Goal: Find contact information: Find contact information

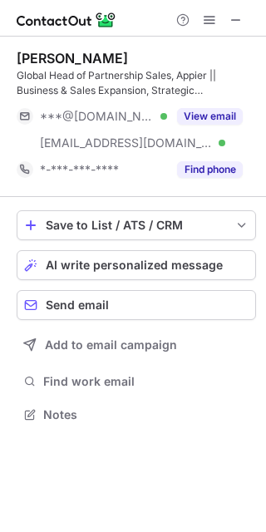
scroll to position [403, 266]
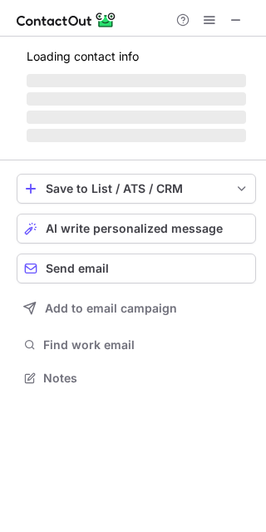
scroll to position [361, 266]
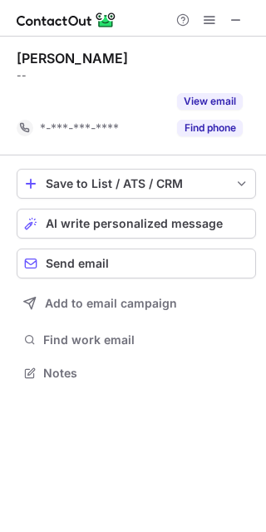
scroll to position [335, 266]
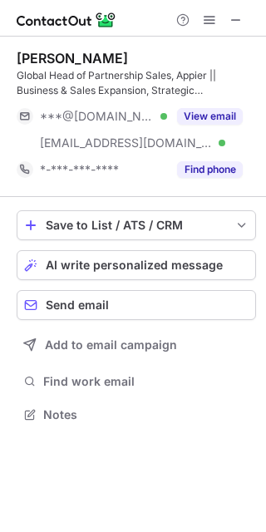
scroll to position [403, 266]
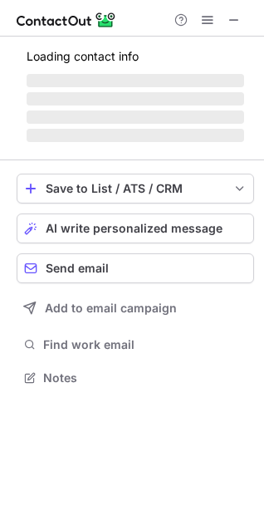
scroll to position [361, 264]
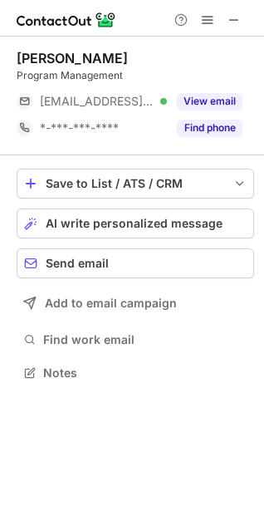
scroll to position [361, 264]
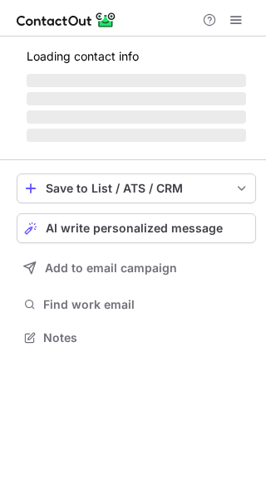
scroll to position [363, 266]
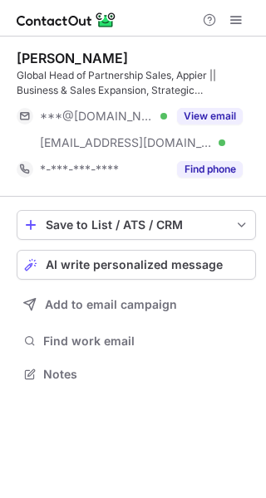
click at [214, 114] on button "View email" at bounding box center [210, 116] width 66 height 17
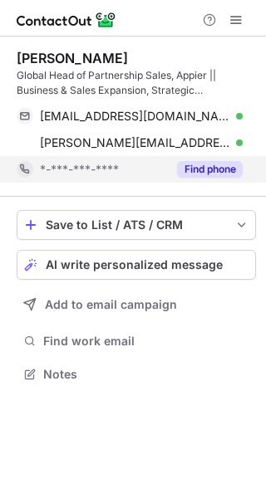
click at [192, 170] on button "Find phone" at bounding box center [210, 169] width 66 height 17
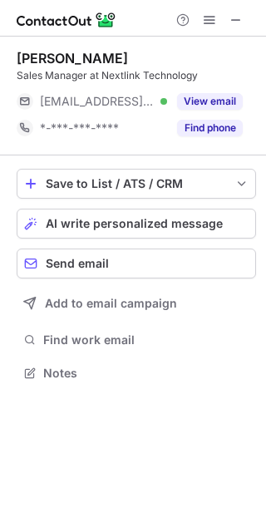
scroll to position [361, 266]
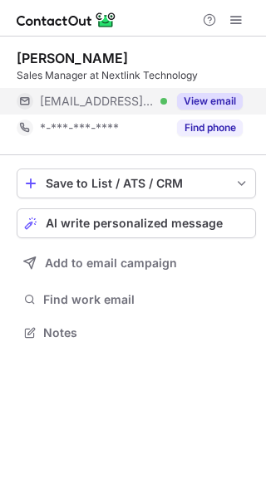
scroll to position [321, 266]
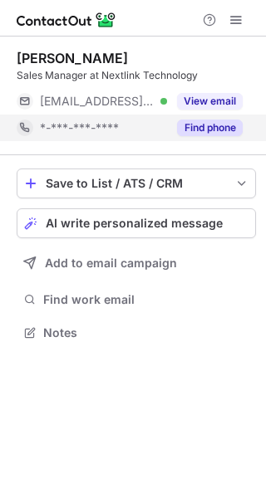
drag, startPoint x: 219, startPoint y: 106, endPoint x: 220, endPoint y: 120, distance: 13.3
click at [219, 106] on button "View email" at bounding box center [210, 101] width 66 height 17
click at [223, 135] on button "Find phone" at bounding box center [210, 128] width 66 height 17
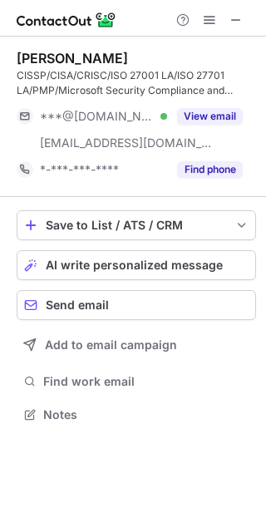
scroll to position [403, 266]
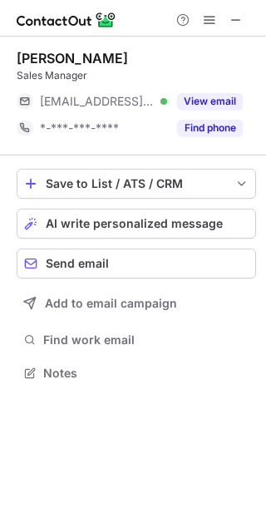
scroll to position [361, 266]
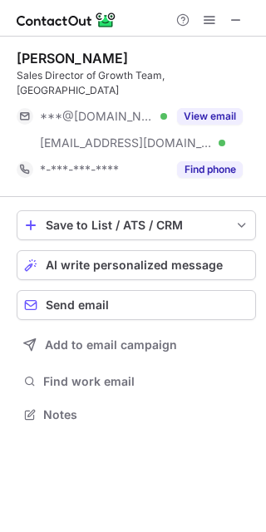
scroll to position [388, 266]
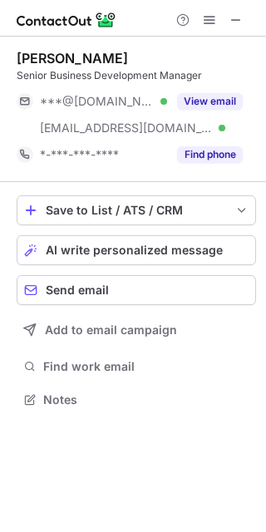
scroll to position [388, 266]
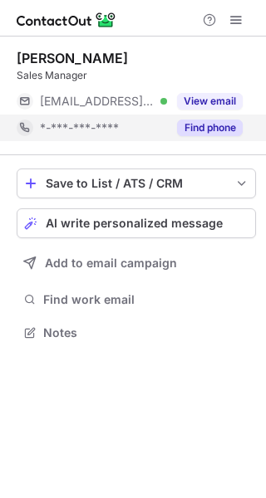
scroll to position [321, 266]
click at [226, 116] on div "Find phone" at bounding box center [205, 128] width 76 height 27
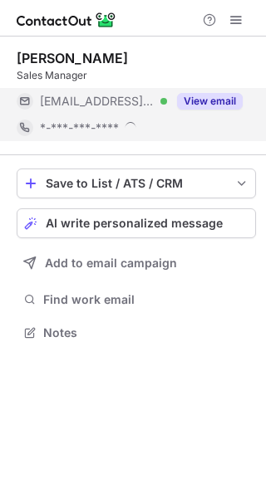
click at [224, 105] on button "View email" at bounding box center [210, 101] width 66 height 17
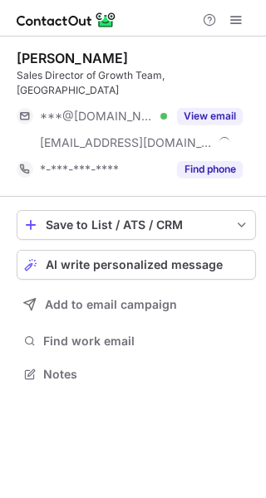
scroll to position [348, 266]
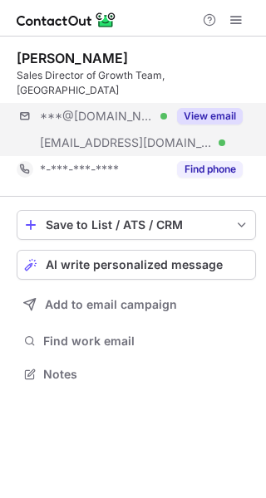
click at [246, 103] on div "***@gmail.com Verified ***@mongodb.com Verified View email" at bounding box center [136, 129] width 239 height 53
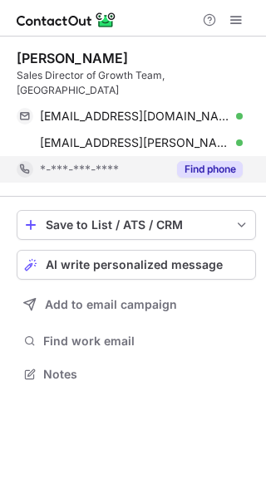
click at [216, 161] on button "Find phone" at bounding box center [210, 169] width 66 height 17
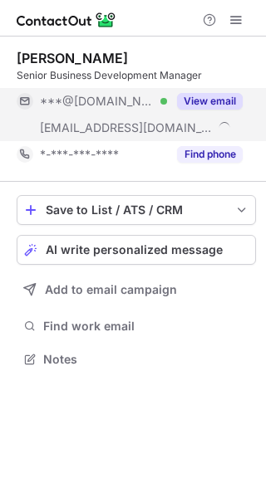
scroll to position [348, 266]
click at [217, 104] on button "View email" at bounding box center [210, 101] width 66 height 17
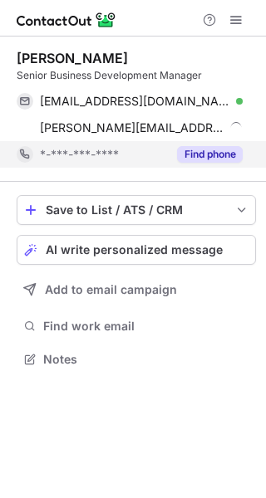
click at [211, 148] on button "Find phone" at bounding box center [210, 154] width 66 height 17
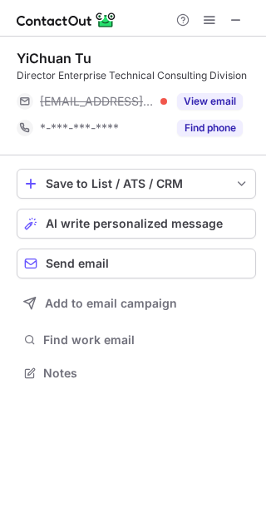
scroll to position [361, 266]
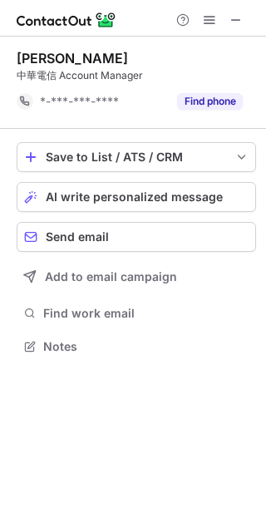
scroll to position [335, 266]
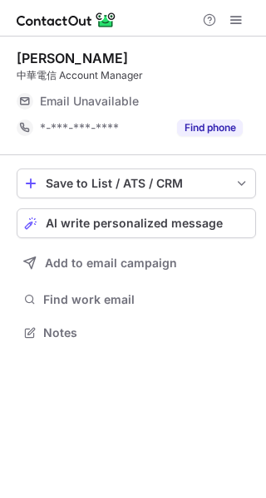
scroll to position [321, 266]
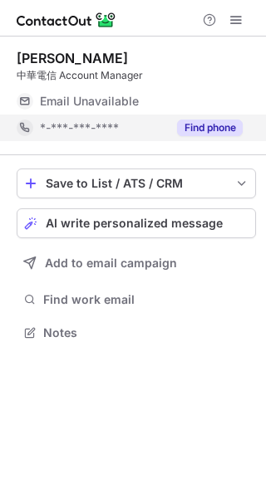
click at [226, 118] on div "Find phone" at bounding box center [205, 128] width 76 height 27
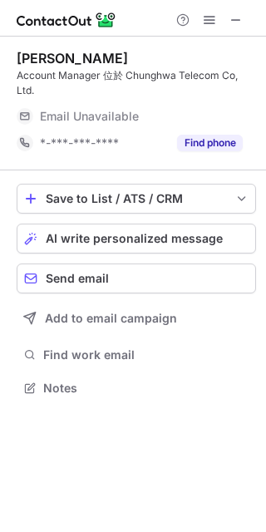
scroll to position [376, 266]
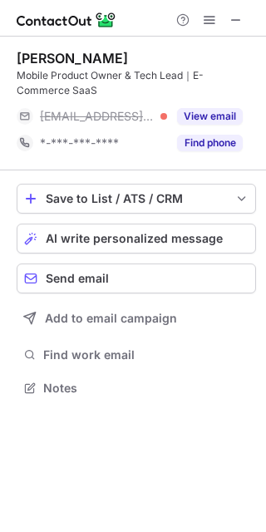
scroll to position [376, 266]
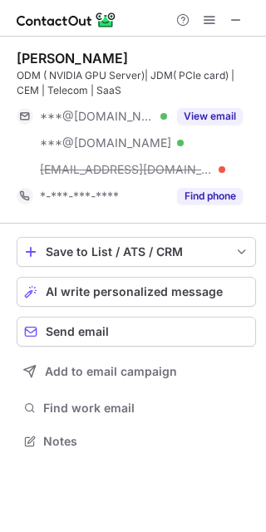
scroll to position [429, 266]
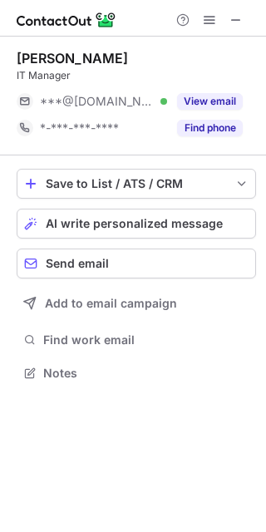
scroll to position [361, 266]
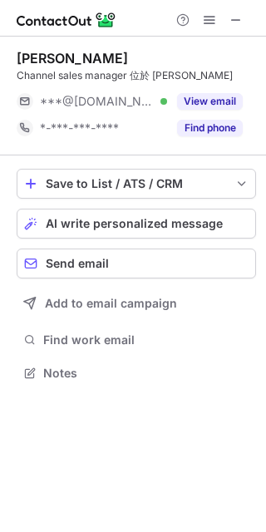
scroll to position [361, 266]
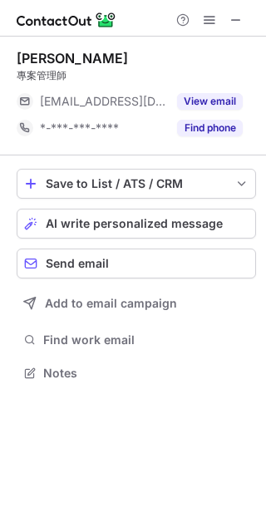
scroll to position [361, 266]
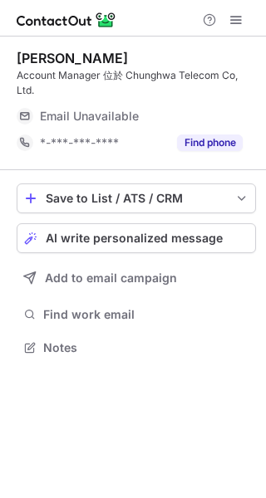
scroll to position [336, 266]
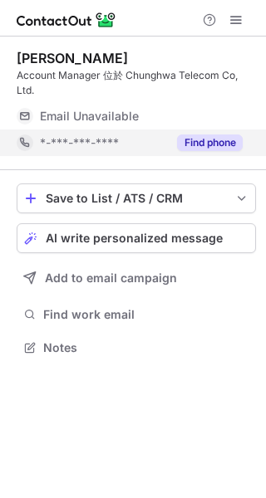
click at [194, 140] on button "Find phone" at bounding box center [210, 143] width 66 height 17
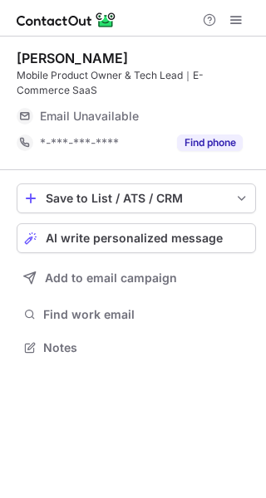
scroll to position [336, 266]
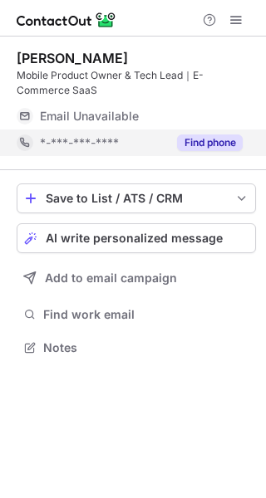
click at [218, 136] on button "Find phone" at bounding box center [210, 143] width 66 height 17
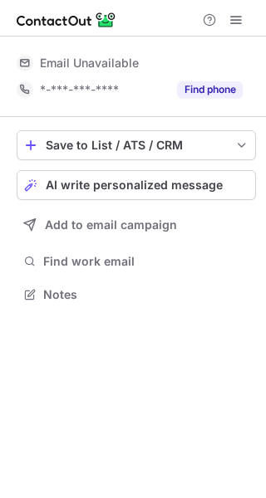
scroll to position [283, 266]
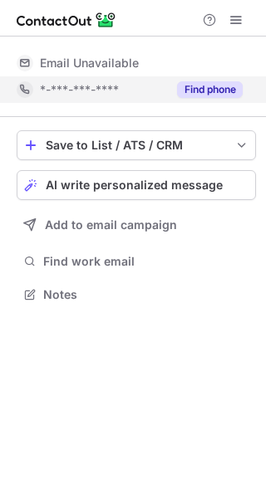
click at [220, 87] on button "Find phone" at bounding box center [210, 89] width 66 height 17
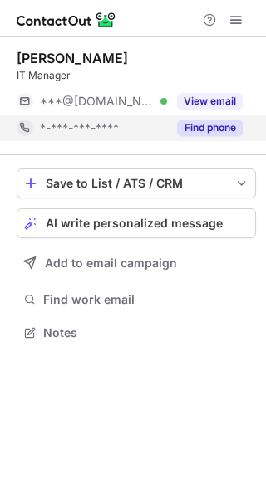
scroll to position [321, 266]
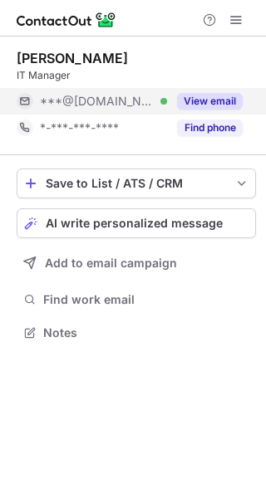
drag, startPoint x: 204, startPoint y: 120, endPoint x: 207, endPoint y: 103, distance: 17.6
click at [204, 120] on button "Find phone" at bounding box center [210, 128] width 66 height 17
click at [207, 103] on button "View email" at bounding box center [210, 101] width 66 height 17
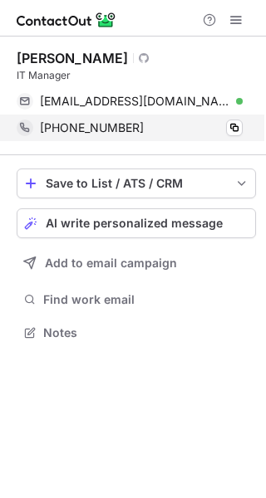
scroll to position [321, 266]
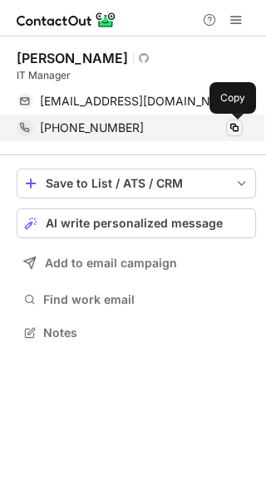
click at [239, 127] on span at bounding box center [234, 127] width 13 height 13
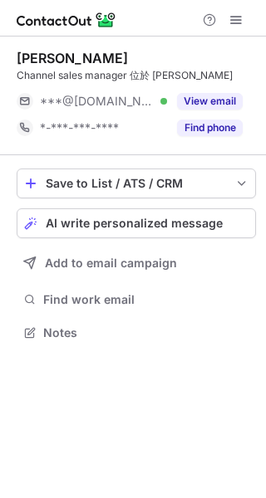
scroll to position [321, 266]
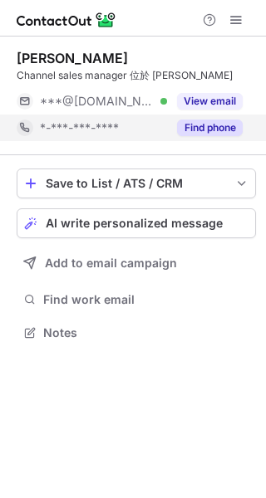
drag, startPoint x: 234, startPoint y: 107, endPoint x: 231, endPoint y: 127, distance: 20.2
click at [234, 107] on button "View email" at bounding box center [210, 101] width 66 height 17
click at [231, 127] on button "Find phone" at bounding box center [210, 128] width 66 height 17
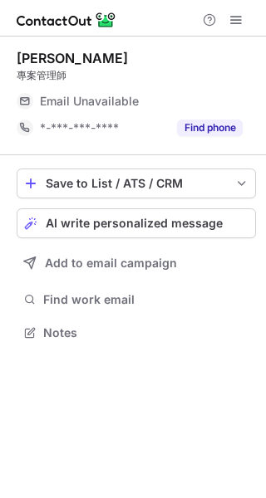
scroll to position [321, 266]
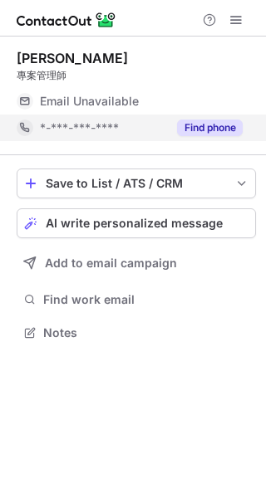
click at [215, 127] on button "Find phone" at bounding box center [210, 128] width 66 height 17
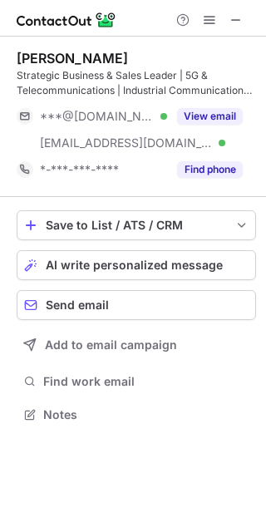
scroll to position [403, 266]
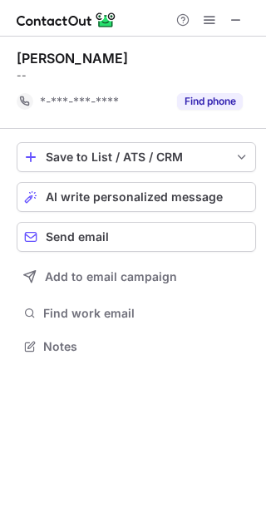
scroll to position [335, 266]
